Goal: Navigation & Orientation: Find specific page/section

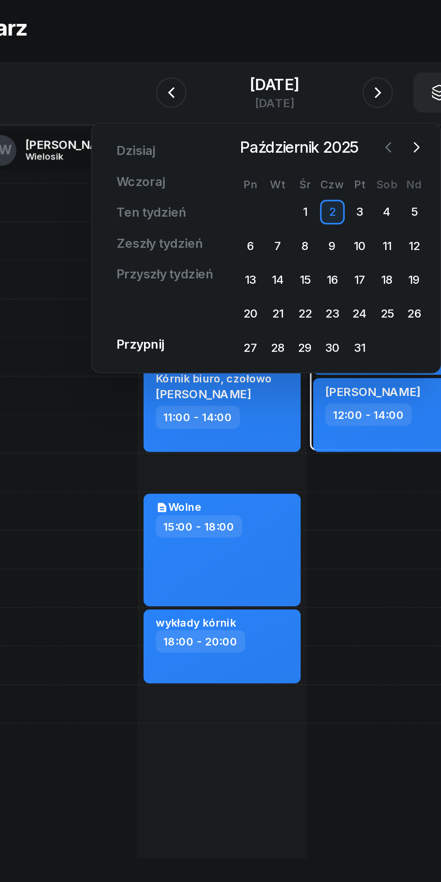
click at [287, 133] on icon "button" at bounding box center [287, 132] width 9 height 9
click at [208, 250] on div "29" at bounding box center [207, 250] width 14 height 14
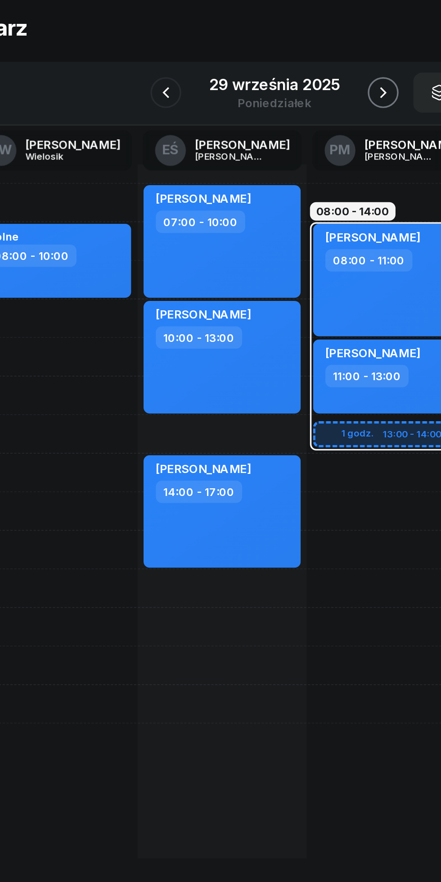
click at [284, 102] on icon "button" at bounding box center [284, 101] width 4 height 6
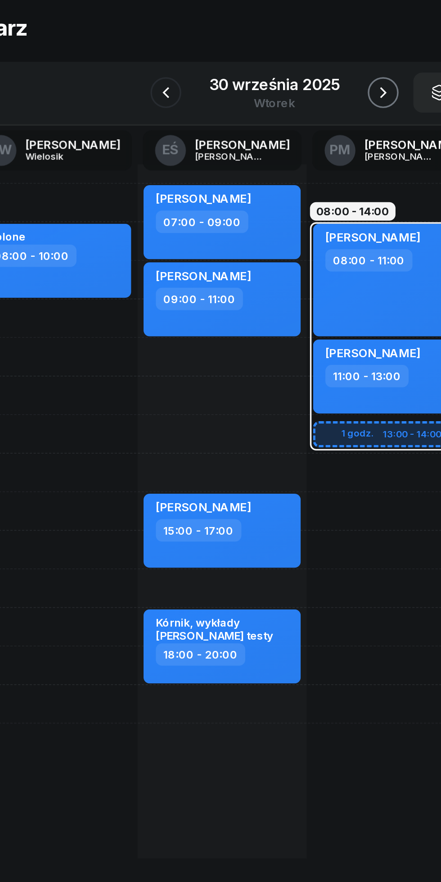
click at [284, 101] on icon "button" at bounding box center [284, 100] width 11 height 11
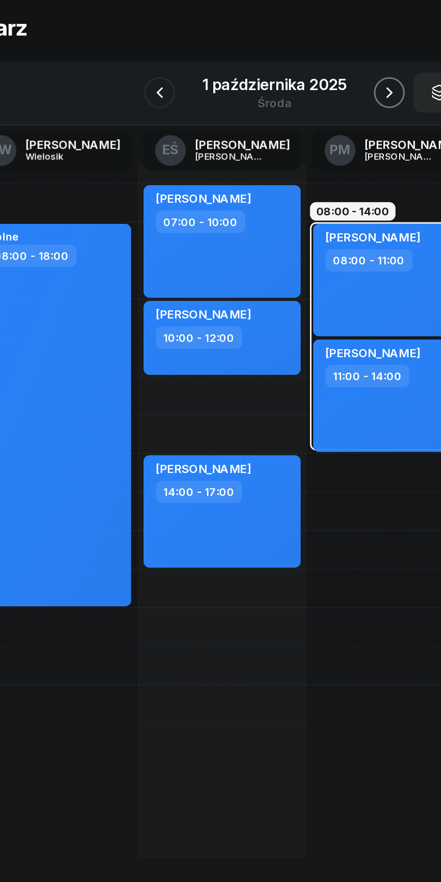
click at [281, 101] on button "button" at bounding box center [288, 101] width 18 height 18
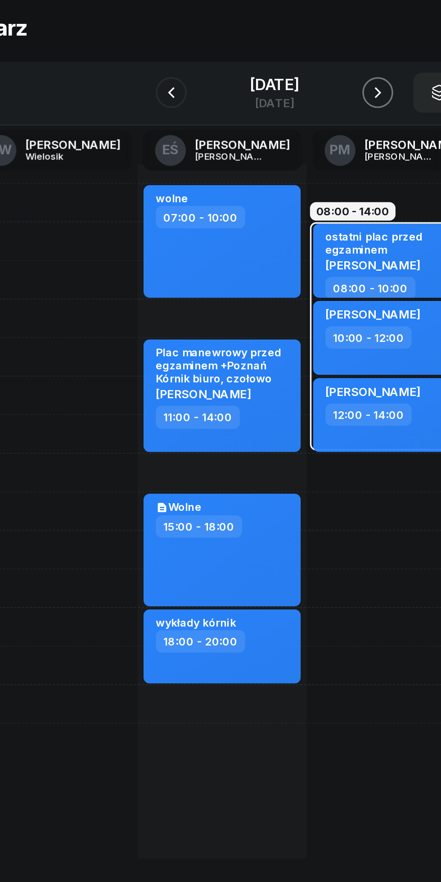
click at [286, 101] on icon "button" at bounding box center [281, 100] width 11 height 11
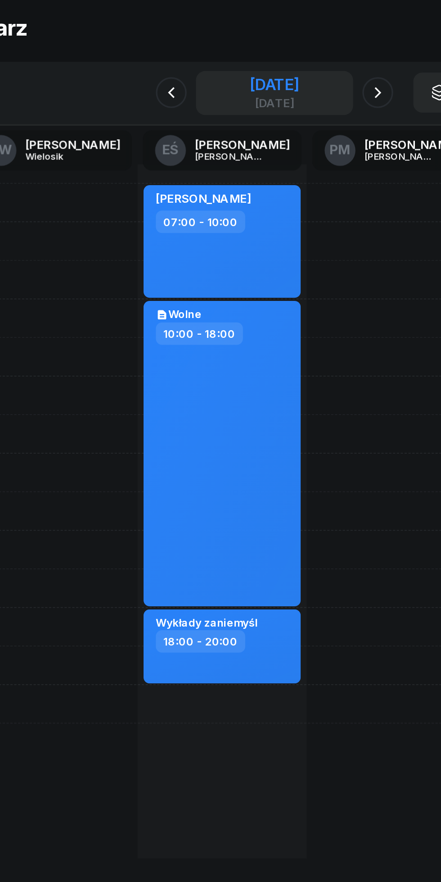
click at [206, 97] on div "[DATE]" at bounding box center [220, 96] width 29 height 9
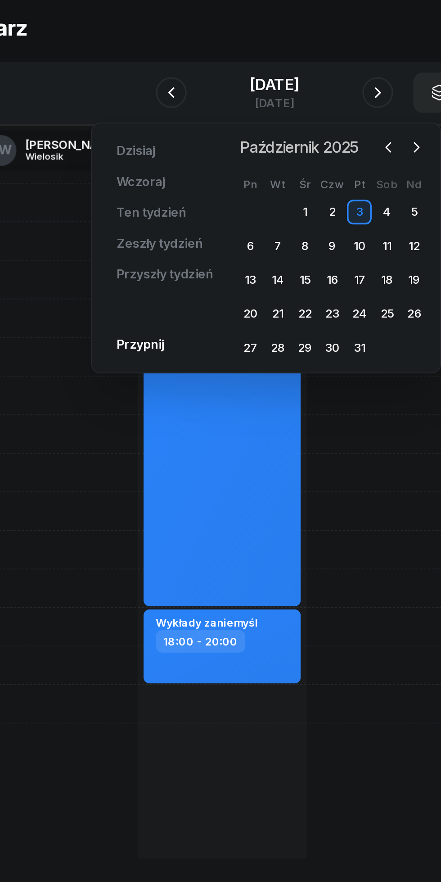
click at [273, 136] on span "Październik 2025" at bounding box center [235, 133] width 77 height 14
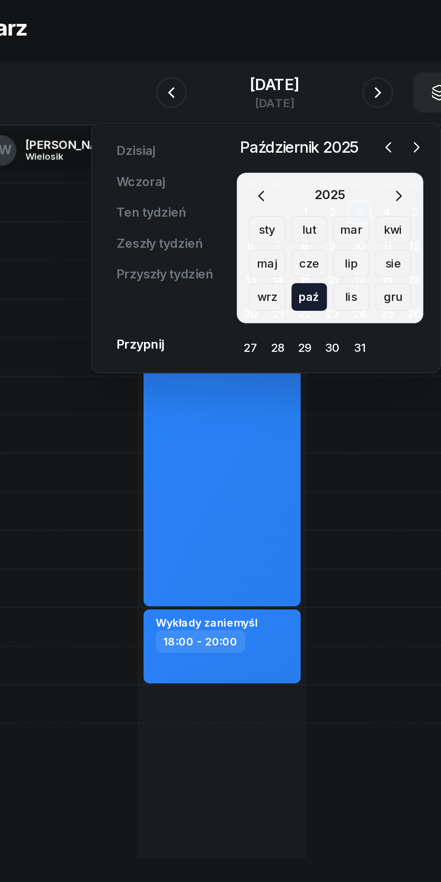
click at [214, 222] on div "wrz" at bounding box center [216, 220] width 21 height 16
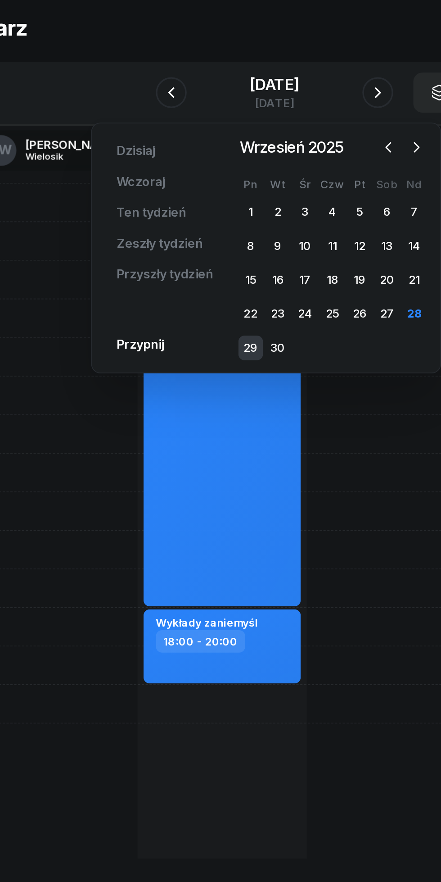
click at [205, 253] on div "29" at bounding box center [207, 250] width 14 height 14
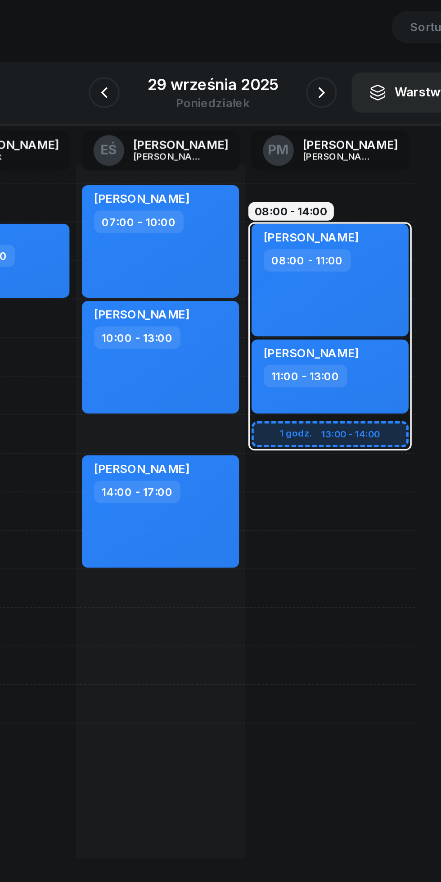
click at [283, 101] on icon "button" at bounding box center [284, 100] width 11 height 11
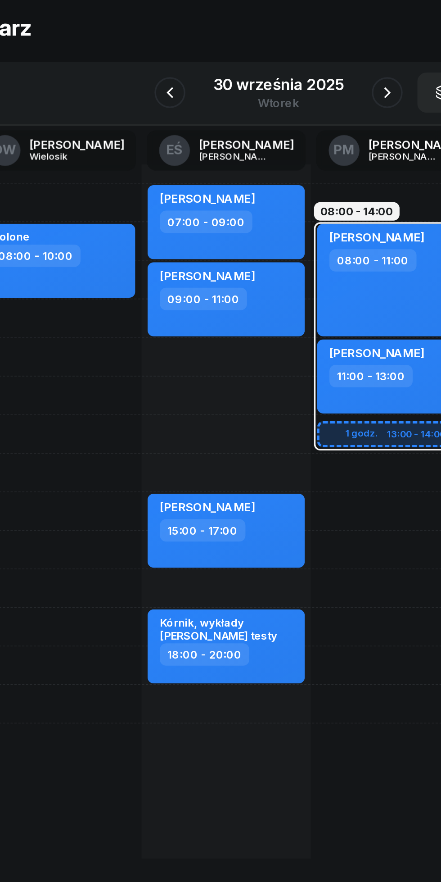
click at [284, 101] on icon "button" at bounding box center [284, 100] width 11 height 11
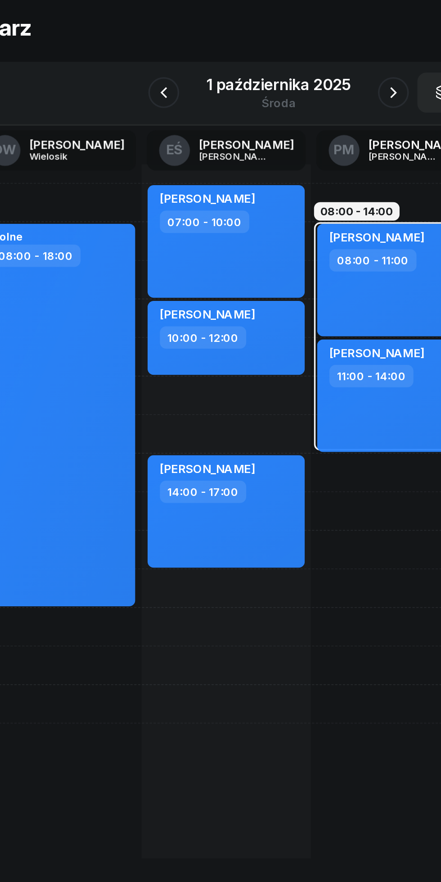
click at [286, 107] on button "button" at bounding box center [288, 101] width 18 height 18
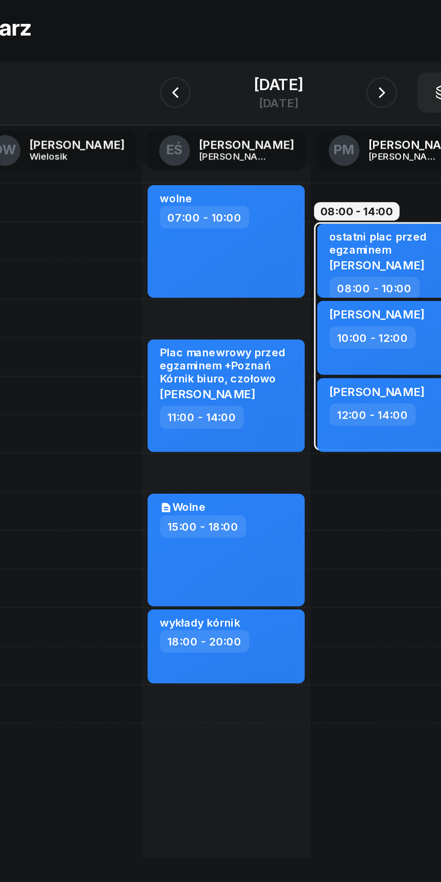
click at [286, 101] on icon "button" at bounding box center [281, 100] width 11 height 11
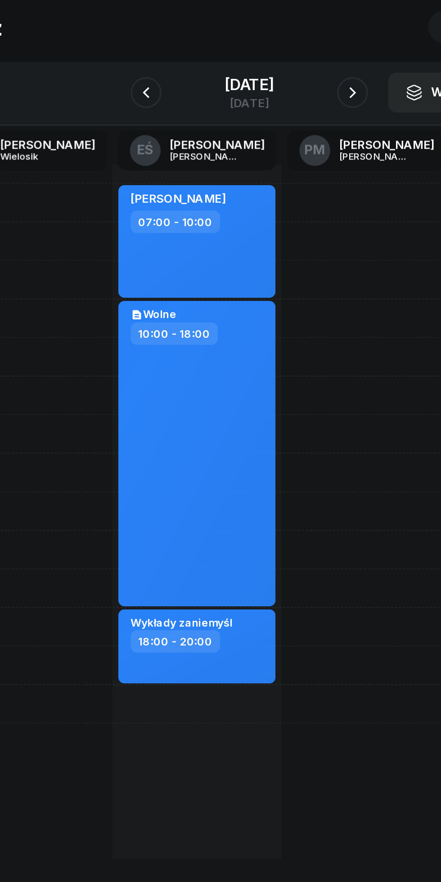
click at [155, 101] on icon "button" at bounding box center [160, 100] width 11 height 11
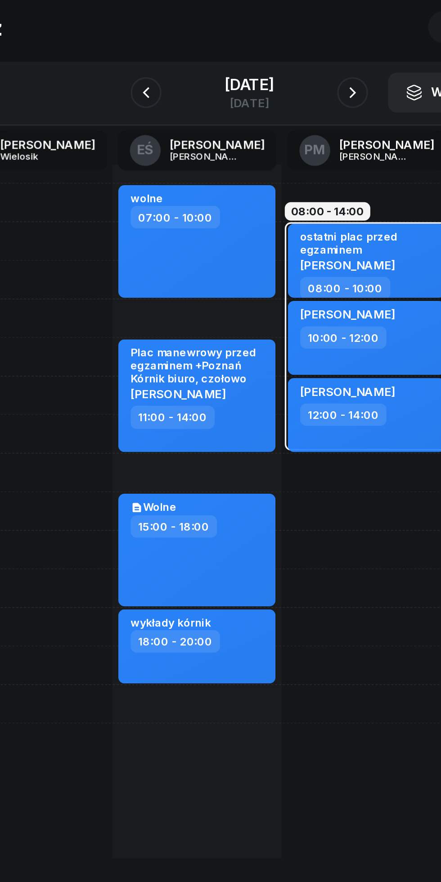
click at [155, 99] on icon "button" at bounding box center [160, 100] width 11 height 11
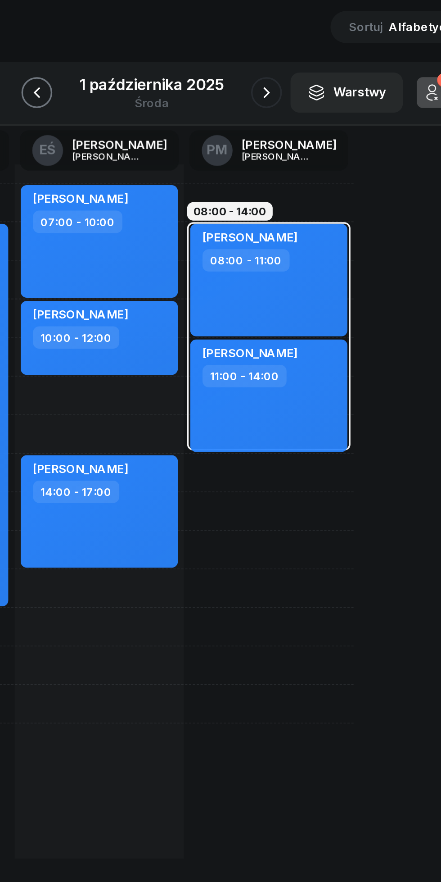
click at [154, 103] on icon "button" at bounding box center [153, 100] width 11 height 11
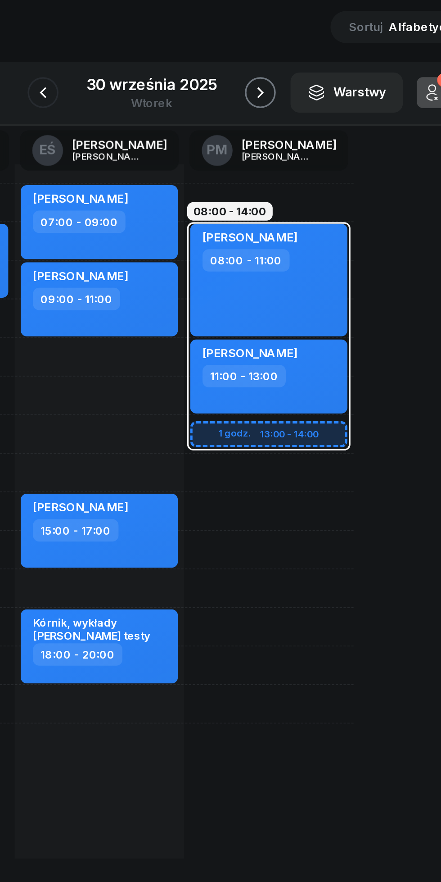
click at [277, 98] on button "button" at bounding box center [284, 101] width 18 height 18
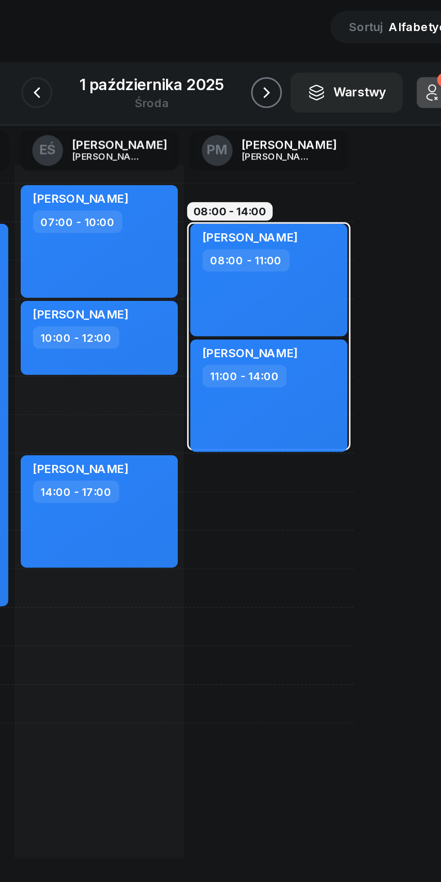
click at [288, 101] on icon "button" at bounding box center [287, 100] width 11 height 11
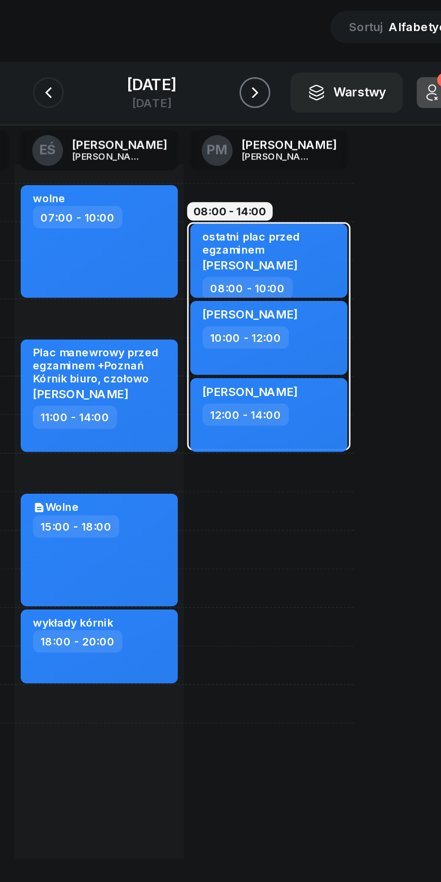
click at [286, 101] on icon "button" at bounding box center [281, 100] width 11 height 11
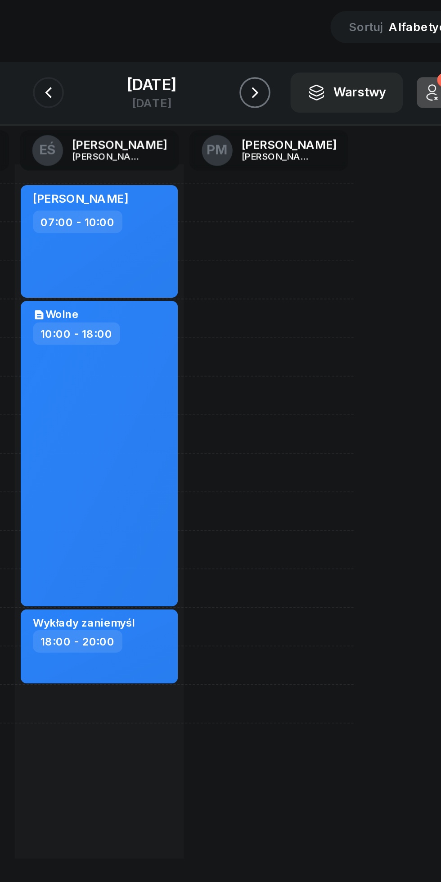
click at [282, 102] on button "button" at bounding box center [281, 101] width 18 height 18
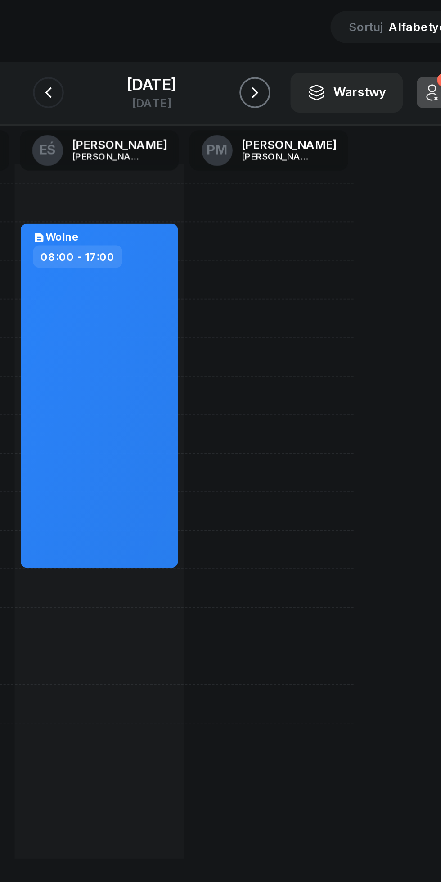
click at [283, 100] on button "button" at bounding box center [281, 101] width 18 height 18
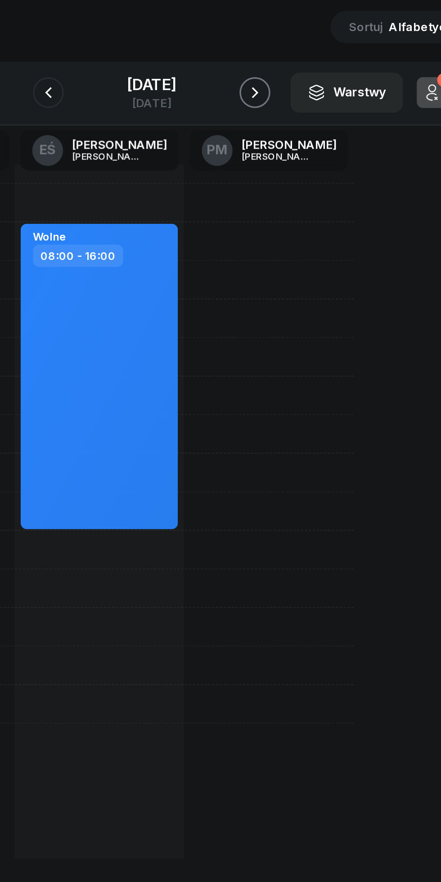
click at [286, 101] on icon "button" at bounding box center [281, 100] width 11 height 11
